Goal: Task Accomplishment & Management: Use online tool/utility

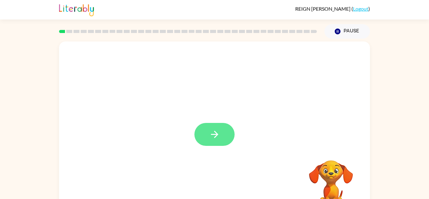
click at [214, 142] on button "button" at bounding box center [214, 134] width 40 height 23
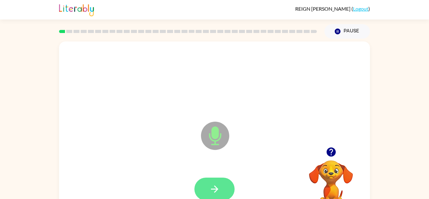
click at [211, 188] on icon "button" at bounding box center [214, 188] width 11 height 11
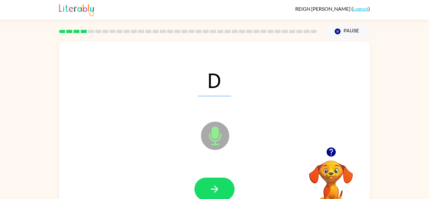
click at [213, 191] on icon "button" at bounding box center [214, 188] width 11 height 11
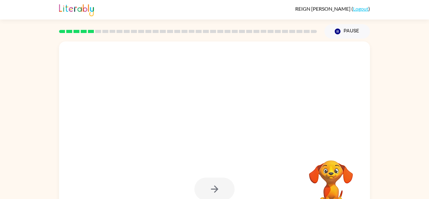
click at [213, 191] on div at bounding box center [214, 188] width 40 height 23
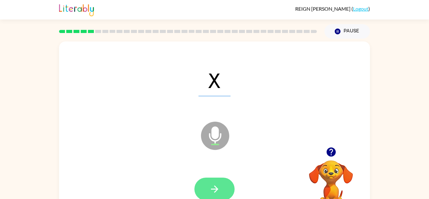
click at [213, 191] on icon "button" at bounding box center [214, 188] width 11 height 11
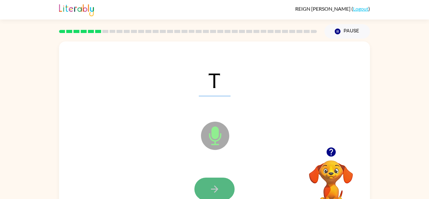
click at [213, 192] on icon "button" at bounding box center [214, 188] width 11 height 11
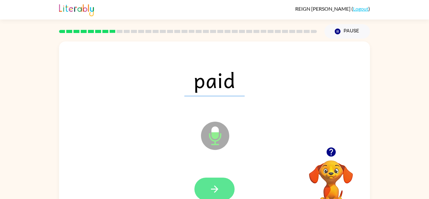
click at [205, 191] on button "button" at bounding box center [214, 188] width 40 height 23
click at [212, 193] on icon "button" at bounding box center [214, 188] width 11 height 11
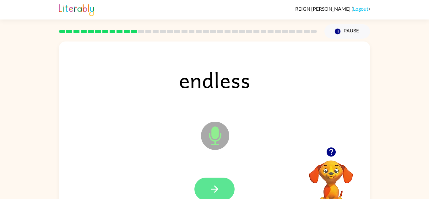
click at [212, 195] on button "button" at bounding box center [214, 188] width 40 height 23
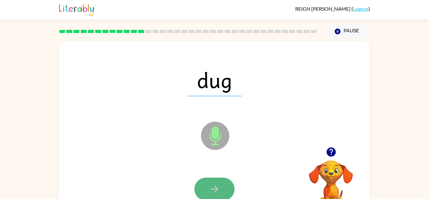
click at [212, 195] on button "button" at bounding box center [214, 188] width 40 height 23
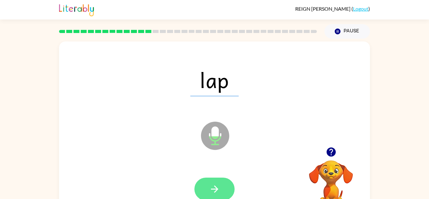
click at [214, 185] on icon "button" at bounding box center [214, 188] width 11 height 11
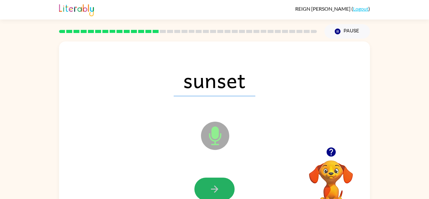
click at [214, 185] on icon "button" at bounding box center [214, 188] width 11 height 11
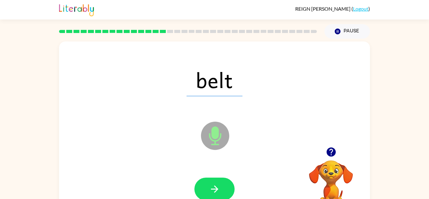
click at [214, 185] on icon "button" at bounding box center [214, 188] width 11 height 11
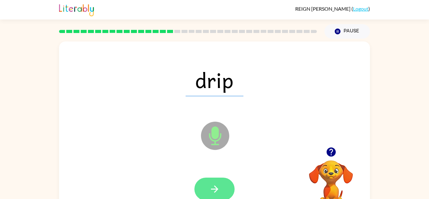
click at [216, 189] on icon "button" at bounding box center [214, 188] width 7 height 7
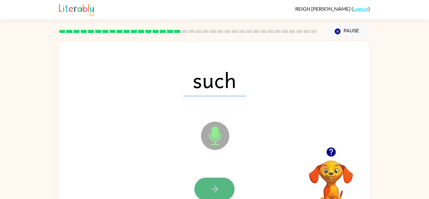
click at [216, 189] on icon "button" at bounding box center [214, 188] width 7 height 7
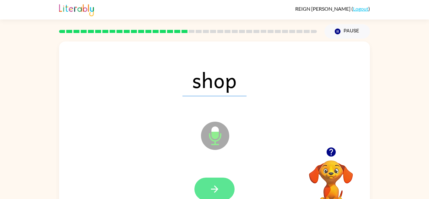
click at [217, 189] on icon "button" at bounding box center [214, 188] width 7 height 7
click at [217, 189] on icon "button" at bounding box center [214, 188] width 11 height 11
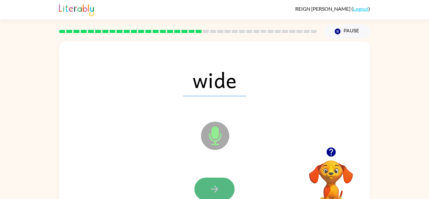
click at [217, 191] on icon "button" at bounding box center [214, 188] width 11 height 11
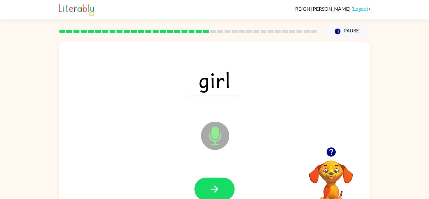
click at [217, 191] on icon "button" at bounding box center [214, 188] width 11 height 11
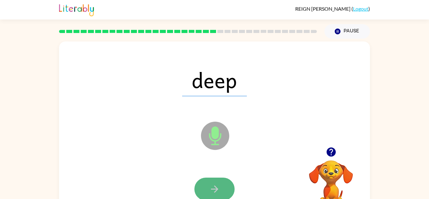
click at [217, 192] on icon "button" at bounding box center [214, 188] width 11 height 11
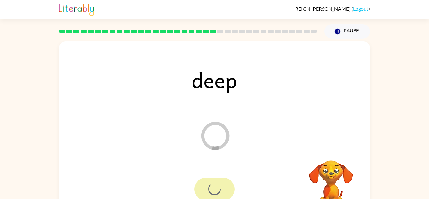
click at [217, 192] on div at bounding box center [214, 188] width 40 height 23
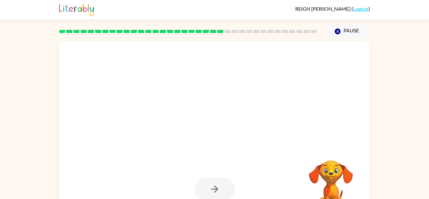
click at [217, 193] on div at bounding box center [214, 188] width 40 height 23
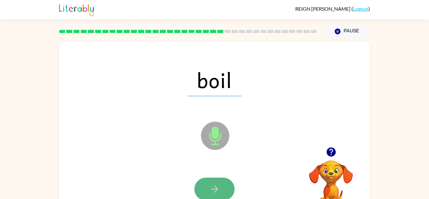
click at [217, 192] on icon "button" at bounding box center [214, 188] width 11 height 11
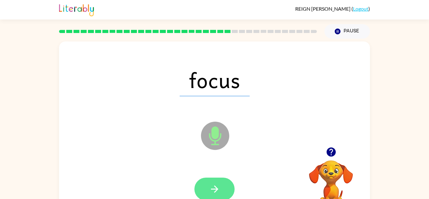
click at [217, 194] on button "button" at bounding box center [214, 188] width 40 height 23
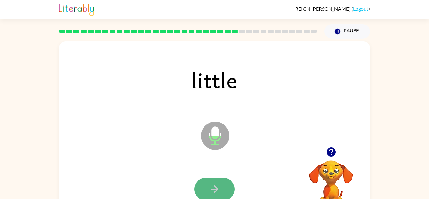
click at [218, 187] on icon "button" at bounding box center [214, 188] width 11 height 11
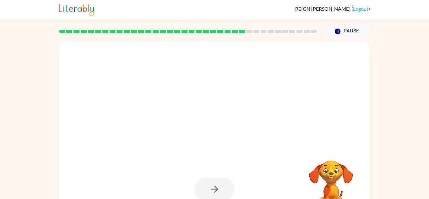
click at [218, 187] on div at bounding box center [214, 188] width 40 height 23
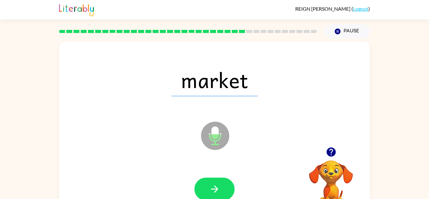
click at [218, 187] on icon "button" at bounding box center [214, 188] width 11 height 11
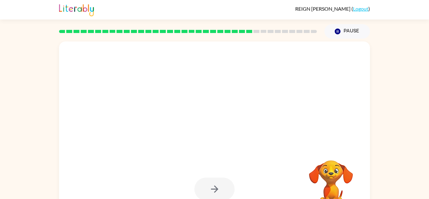
click at [218, 187] on div at bounding box center [214, 188] width 40 height 23
click at [218, 188] on div at bounding box center [214, 188] width 40 height 23
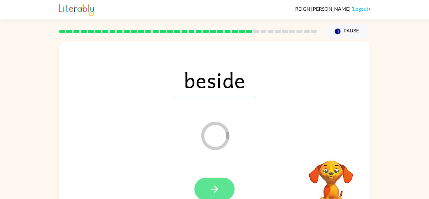
click at [225, 180] on button "button" at bounding box center [214, 188] width 40 height 23
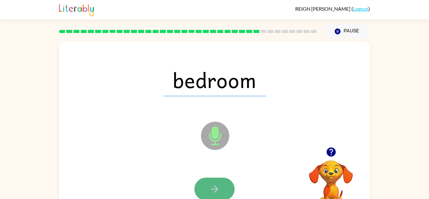
click at [224, 183] on button "button" at bounding box center [214, 188] width 40 height 23
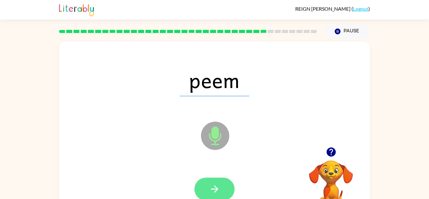
click at [224, 184] on button "button" at bounding box center [214, 188] width 40 height 23
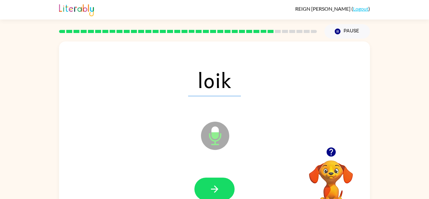
click at [224, 184] on button "button" at bounding box center [214, 188] width 40 height 23
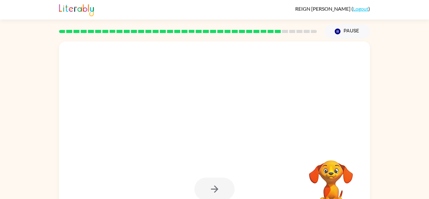
click at [224, 184] on div at bounding box center [214, 188] width 40 height 23
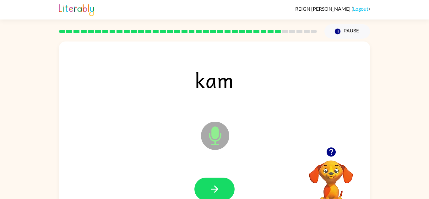
click at [224, 184] on button "button" at bounding box center [214, 188] width 40 height 23
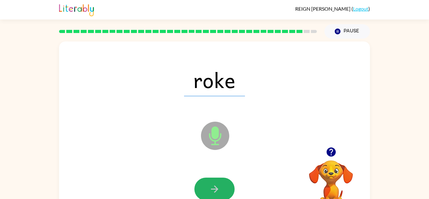
click at [224, 184] on button "button" at bounding box center [214, 188] width 40 height 23
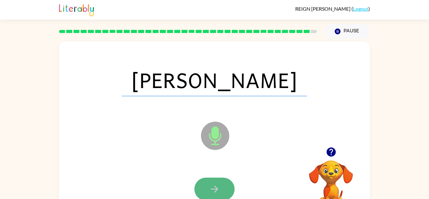
click at [224, 184] on button "button" at bounding box center [214, 188] width 40 height 23
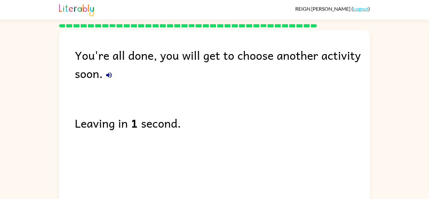
click at [109, 69] on button "button" at bounding box center [109, 75] width 13 height 13
